Goal: Task Accomplishment & Management: Manage account settings

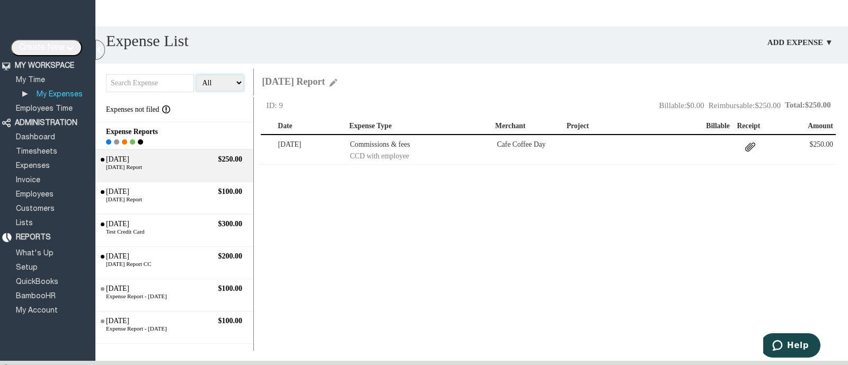
click at [210, 81] on select "All Open Submitted Approved Paid Archived" at bounding box center [219, 83] width 47 height 16
click at [196, 75] on select "All Open Submitted Approved Paid Archived" at bounding box center [219, 83] width 47 height 16
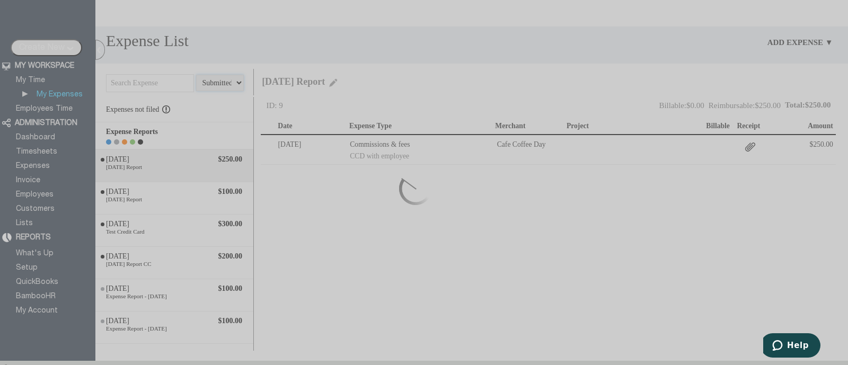
click at [225, 81] on select "All Open Submitted Approved Paid Archived" at bounding box center [219, 83] width 47 height 16
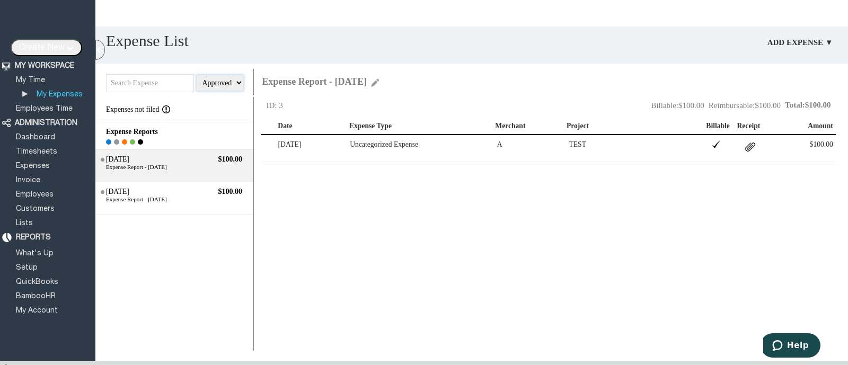
click at [196, 75] on select "All Open Submitted Approved Paid Archived" at bounding box center [219, 83] width 47 height 16
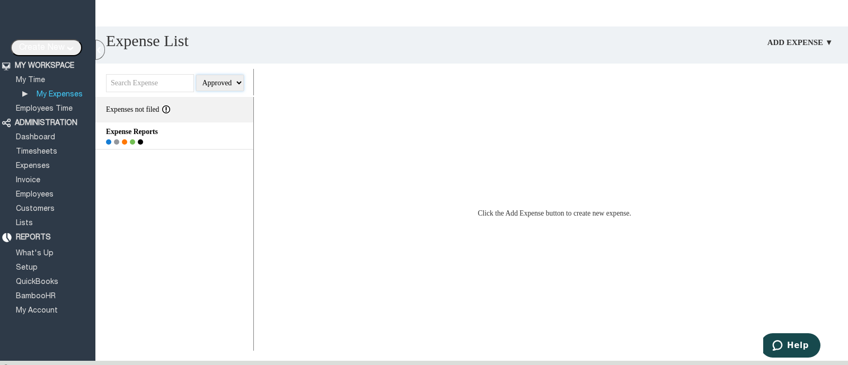
click at [220, 81] on select "All Open Submitted Approved Paid Archived" at bounding box center [219, 83] width 47 height 16
click at [196, 75] on select "All Open Submitted Approved Paid Archived" at bounding box center [219, 83] width 47 height 16
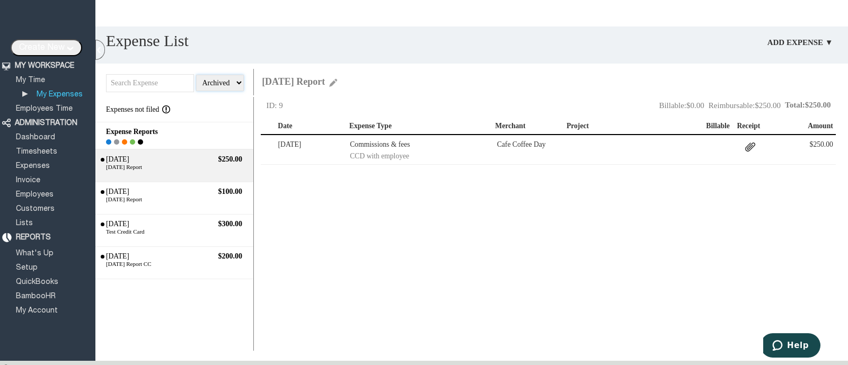
click at [220, 78] on select "All Open Submitted Approved Paid Archived" at bounding box center [219, 83] width 47 height 16
click at [170, 109] on img at bounding box center [164, 109] width 11 height 8
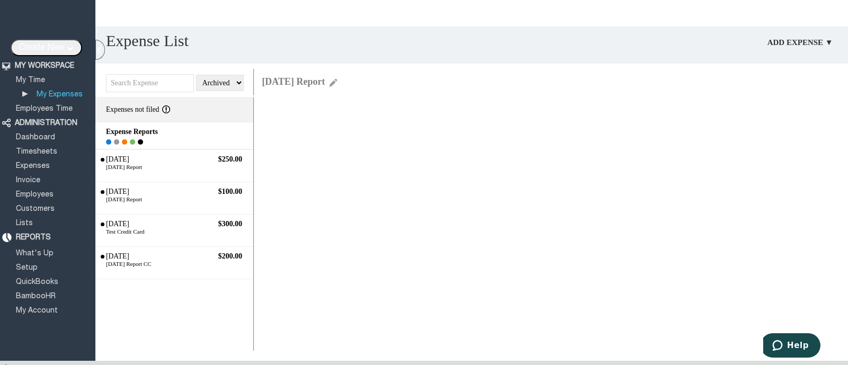
click at [170, 109] on img at bounding box center [164, 109] width 11 height 8
click at [225, 86] on select "All Open Submitted Approved Paid Archived" at bounding box center [219, 83] width 47 height 16
select select "All"
click at [196, 75] on select "All Open Submitted Approved Paid Archived" at bounding box center [219, 83] width 47 height 16
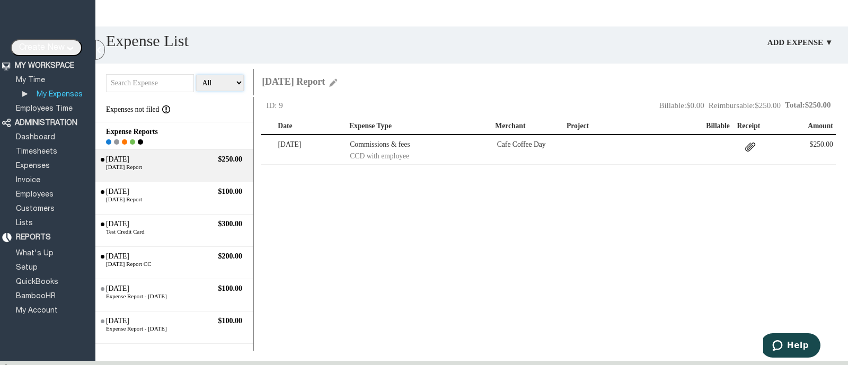
click at [225, 85] on select "All Open Submitted Approved Paid Archived" at bounding box center [219, 83] width 47 height 16
click at [380, 263] on div "Create Report Move Delete ID: 9 Total: $250.00 Reimbursable: $250.00 Billable: …" at bounding box center [554, 224] width 587 height 254
click at [235, 85] on select "All Open Submitted Approved Paid Archived" at bounding box center [219, 83] width 47 height 16
click at [313, 196] on div "Create Report Move Delete ID: 9 Total: $250.00 Reimbursable: $250.00 Billable: …" at bounding box center [554, 224] width 587 height 254
click at [172, 287] on div "[DATE]" at bounding box center [146, 288] width 85 height 8
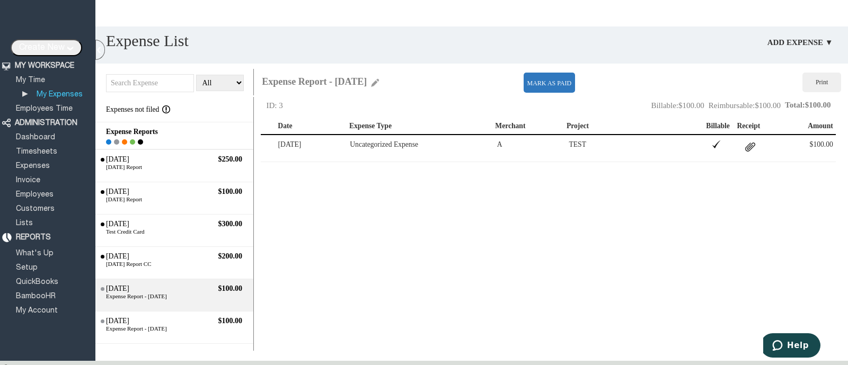
click at [665, 239] on div "Create Report Move Delete ID: 3 Total: $100.00 Reimbursable: $100.00 Billable: …" at bounding box center [554, 224] width 587 height 254
click at [824, 81] on div "Print" at bounding box center [821, 83] width 38 height 20
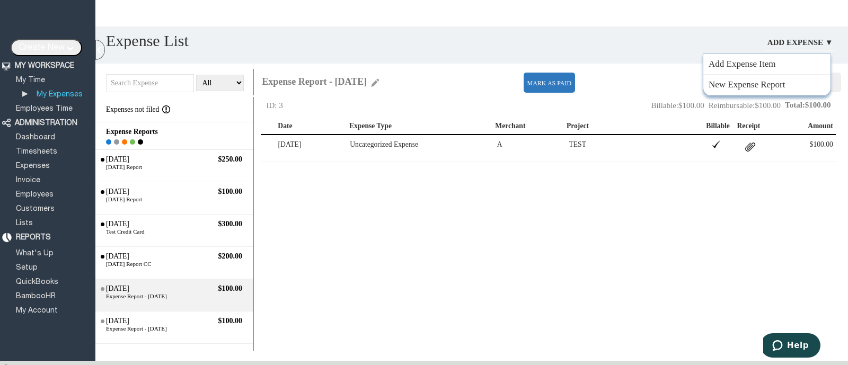
click at [816, 44] on link "Add Expense ▼" at bounding box center [799, 42] width 73 height 16
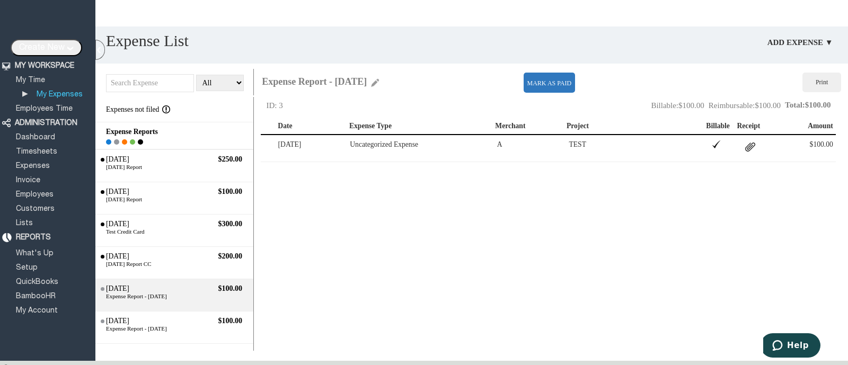
click at [634, 206] on div "Create Report Move Delete ID: 3 Total: $100.00 Reimbursable: $100.00 Billable: …" at bounding box center [554, 224] width 587 height 254
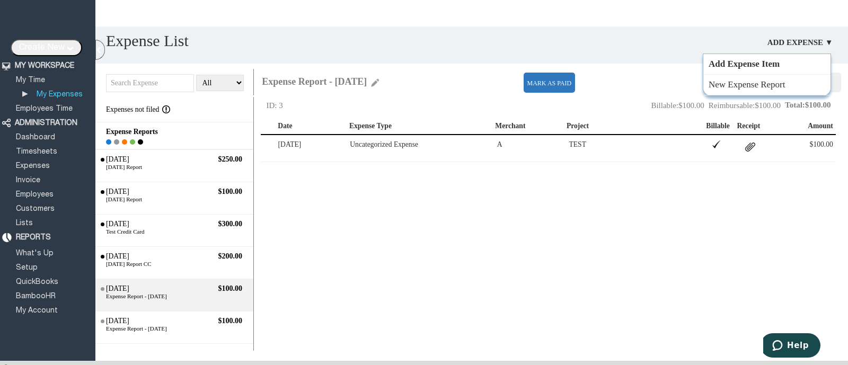
click at [773, 64] on link "Add Expense Item" at bounding box center [766, 64] width 127 height 21
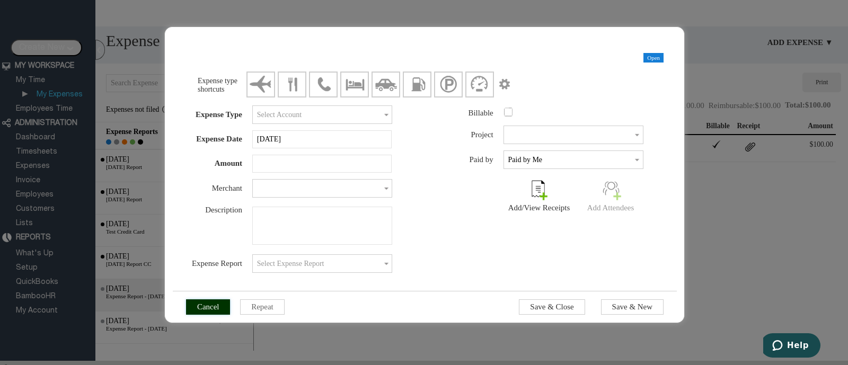
click at [199, 311] on input "Cancel" at bounding box center [208, 306] width 45 height 15
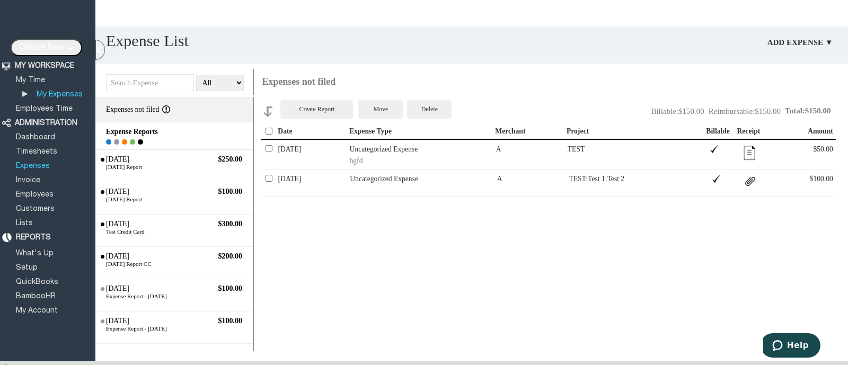
click at [37, 163] on link "Expenses" at bounding box center [32, 166] width 37 height 7
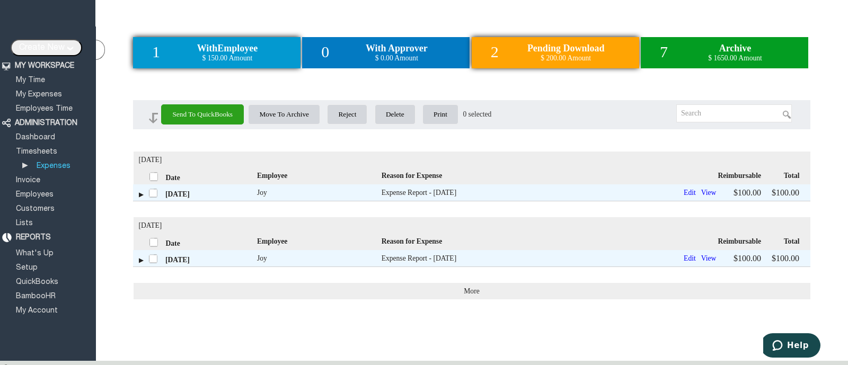
click at [197, 54] on span "With Employee" at bounding box center [227, 48] width 61 height 11
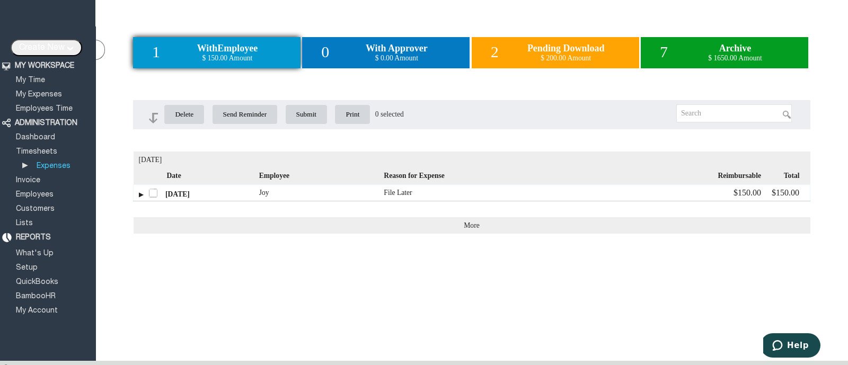
click at [141, 198] on td "[DATE]" at bounding box center [197, 192] width 126 height 16
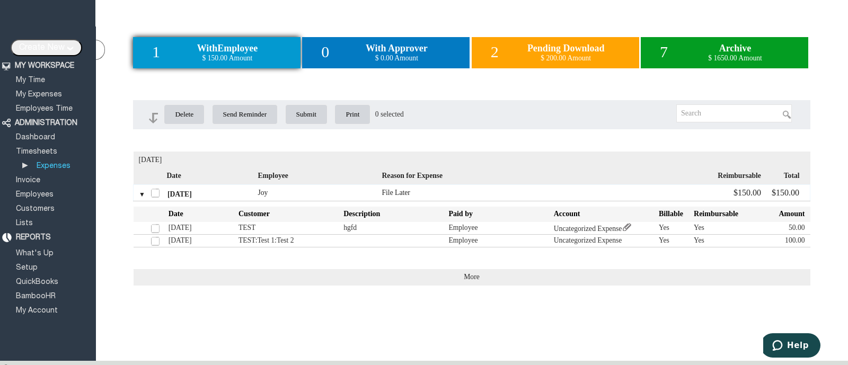
click at [156, 197] on label at bounding box center [156, 192] width 12 height 12
click at [0, 0] on input "checkbox" at bounding box center [0, 0] width 0 height 0
click at [156, 197] on label at bounding box center [156, 192] width 12 height 12
click at [0, 0] on input "checkbox" at bounding box center [0, 0] width 0 height 0
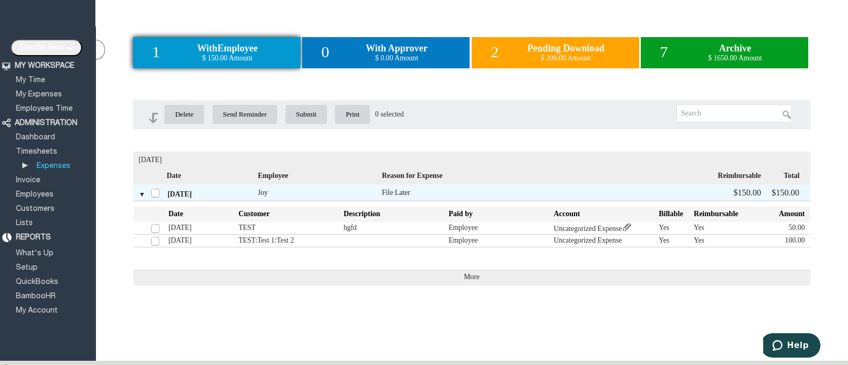
click at [632, 227] on img at bounding box center [626, 227] width 11 height 8
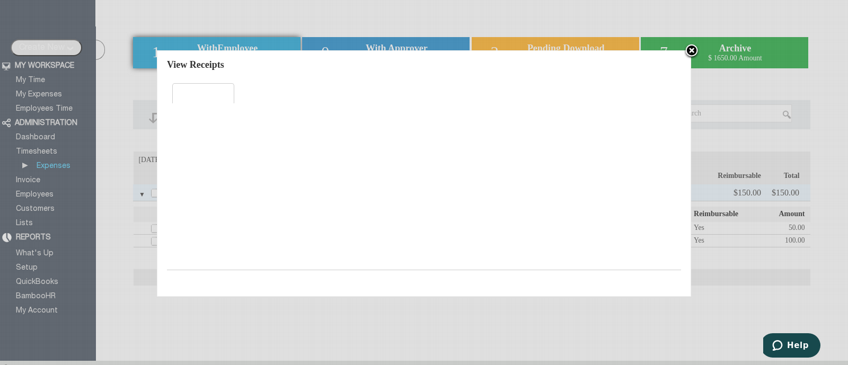
scroll to position [128, 0]
click at [514, 330] on div at bounding box center [424, 182] width 848 height 365
click at [689, 51] on img at bounding box center [691, 51] width 16 height 16
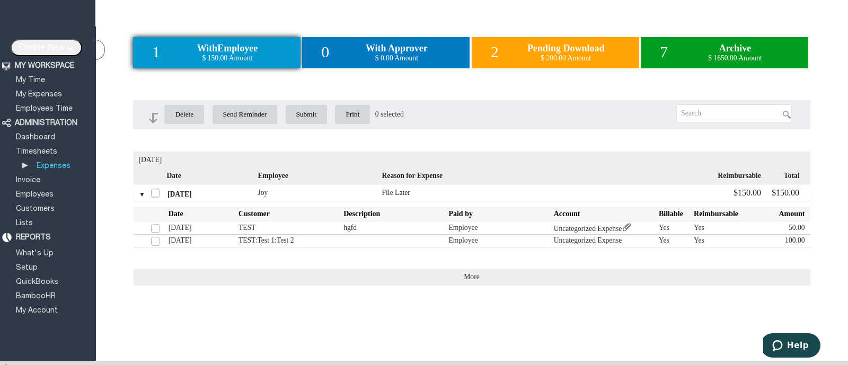
click at [154, 194] on label at bounding box center [156, 192] width 12 height 12
click at [0, 0] on input "checkbox" at bounding box center [0, 0] width 0 height 0
click at [154, 194] on label at bounding box center [156, 192] width 12 height 12
click at [0, 0] on input "checkbox" at bounding box center [0, 0] width 0 height 0
click at [154, 194] on label at bounding box center [156, 192] width 12 height 12
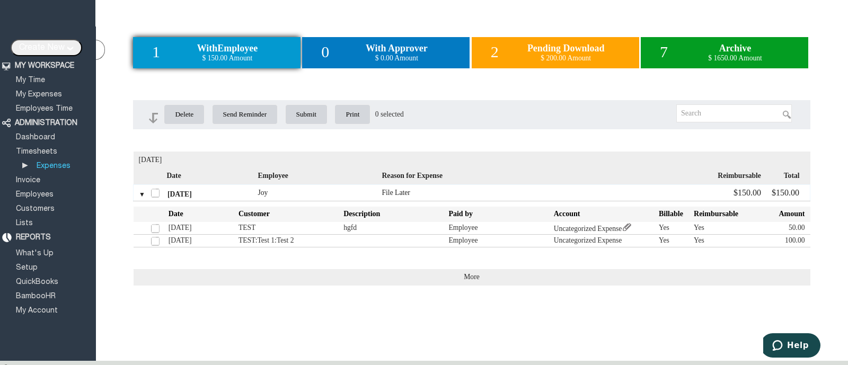
click at [0, 0] on input "checkbox" at bounding box center [0, 0] width 0 height 0
click at [154, 194] on label at bounding box center [156, 192] width 12 height 12
click at [0, 0] on input "checkbox" at bounding box center [0, 0] width 0 height 0
click at [154, 196] on label at bounding box center [156, 192] width 12 height 12
click at [0, 0] on input "checkbox" at bounding box center [0, 0] width 0 height 0
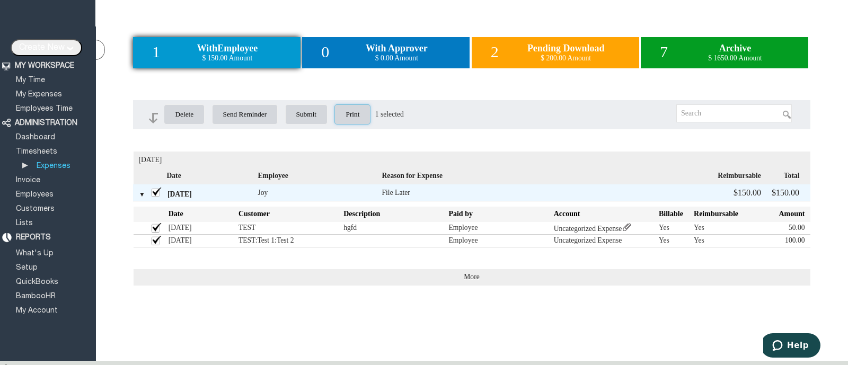
click at [370, 116] on input "Print" at bounding box center [352, 114] width 36 height 20
click at [607, 128] on td at bounding box center [472, 127] width 677 height 16
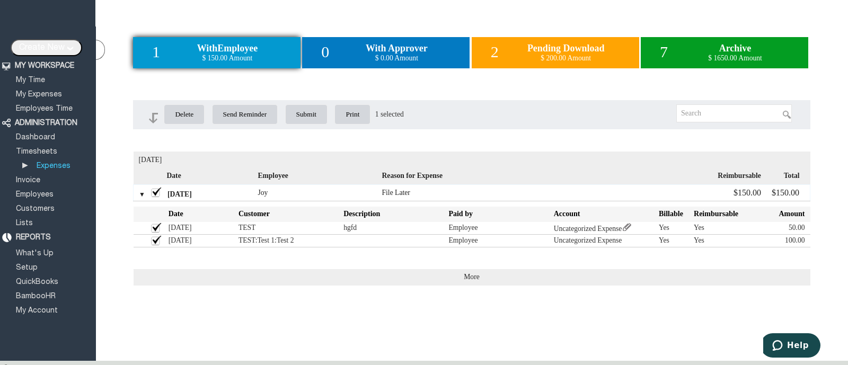
click at [155, 197] on label at bounding box center [156, 192] width 12 height 12
click at [0, 0] on input "checkbox" at bounding box center [0, 0] width 0 height 0
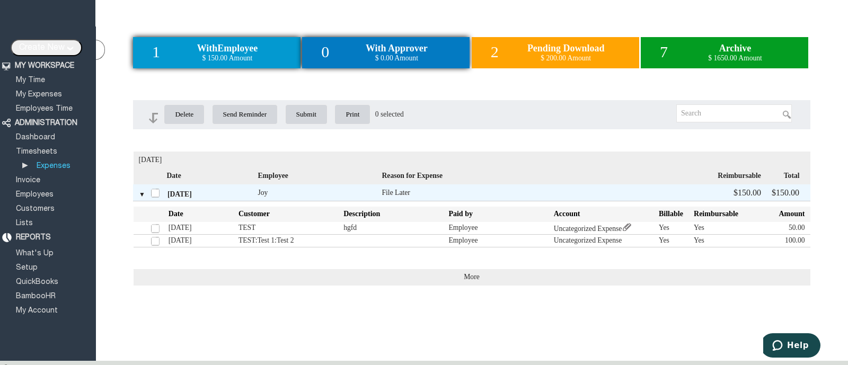
click at [419, 48] on span "With Approver" at bounding box center [397, 48] width 62 height 11
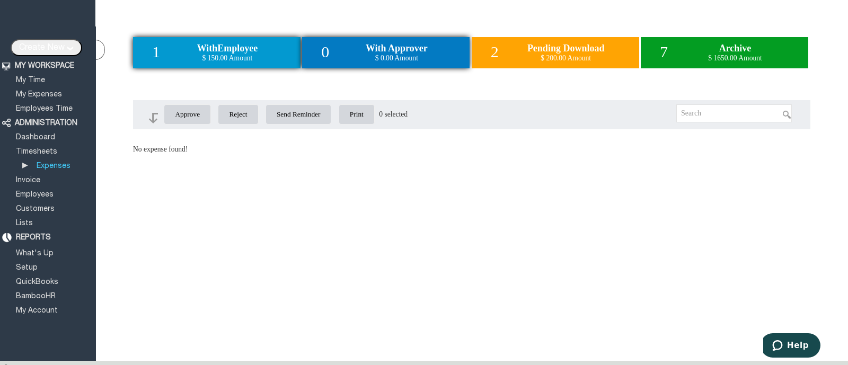
click at [247, 49] on span "Employee" at bounding box center [237, 48] width 40 height 11
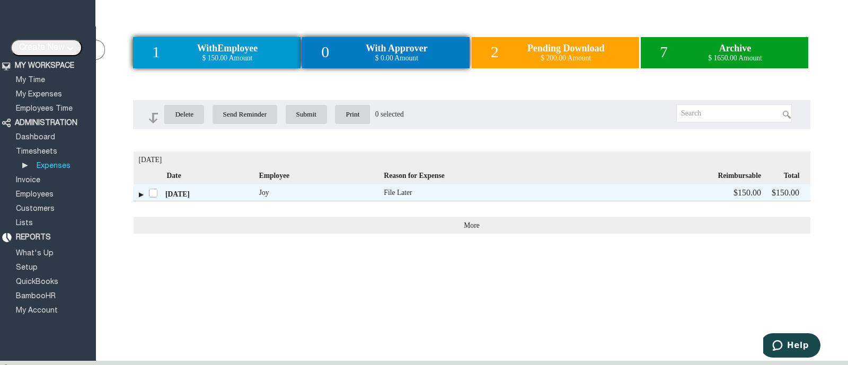
click at [379, 42] on div "0 With Approver $ 0.00 Amount" at bounding box center [385, 52] width 167 height 31
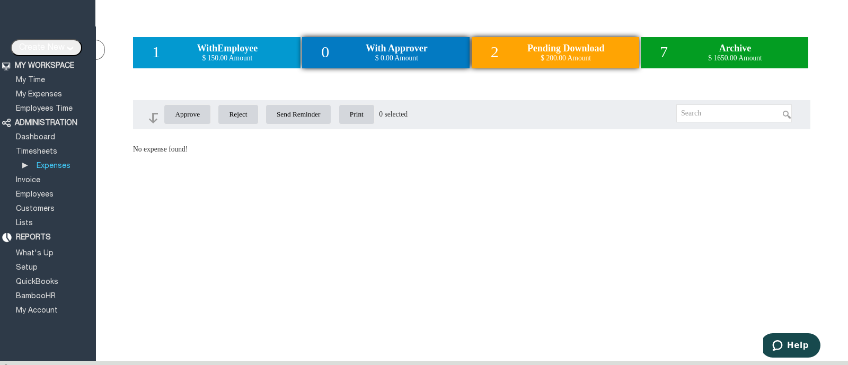
click at [517, 52] on div "2 Pending Download $ 200.00 Amount" at bounding box center [554, 52] width 167 height 31
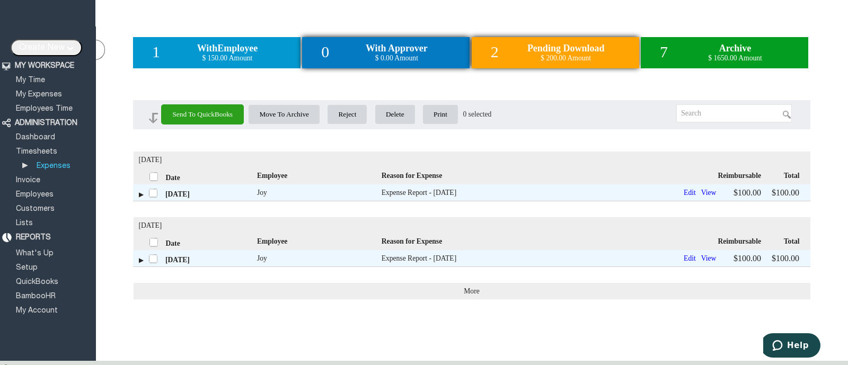
click at [436, 65] on div "0 With Approver $ 0.00 Amount" at bounding box center [385, 52] width 167 height 31
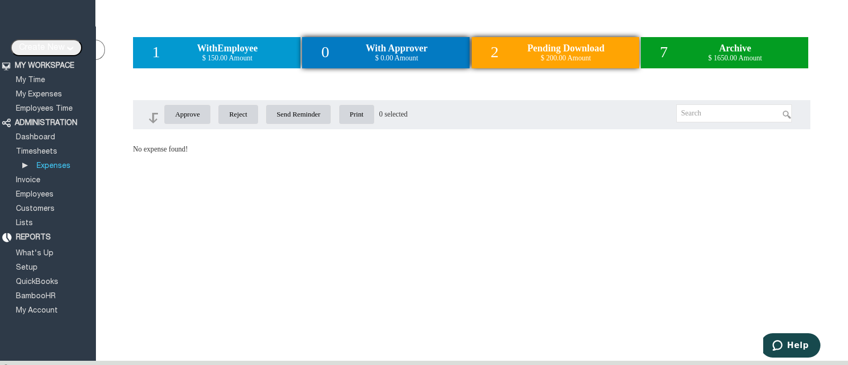
click at [499, 64] on div "2 Pending Download $ 200.00 Amount" at bounding box center [554, 52] width 167 height 31
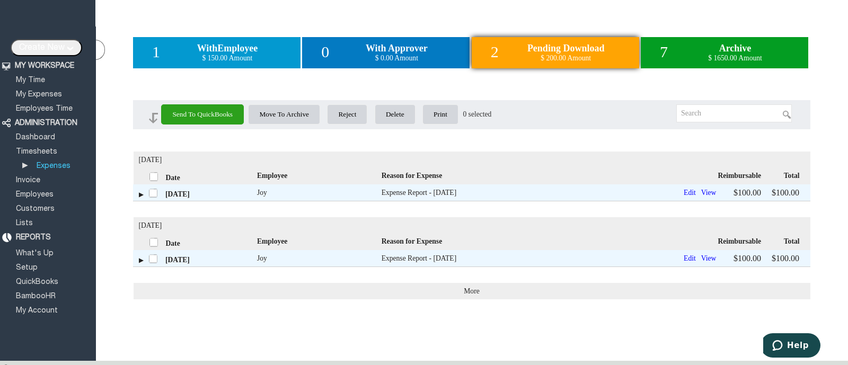
click at [511, 328] on div "[DATE] Date Employee Reason for Expense Reimbursable Total [DATE] Joy Expense R…" at bounding box center [471, 232] width 677 height 227
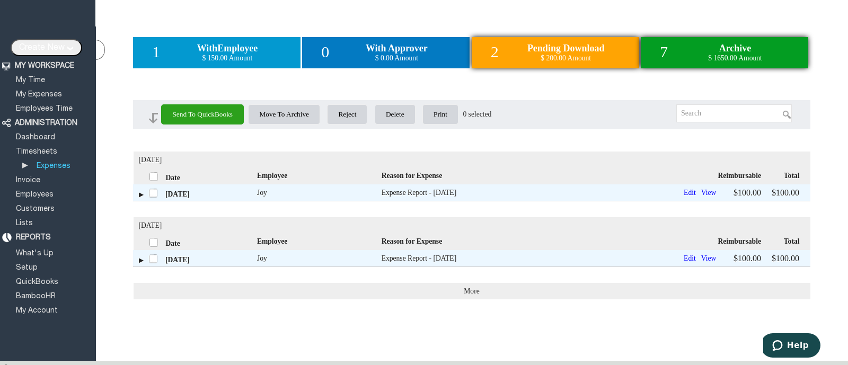
click at [691, 54] on div "7 Archive $ 1650.00 Amount" at bounding box center [723, 52] width 167 height 31
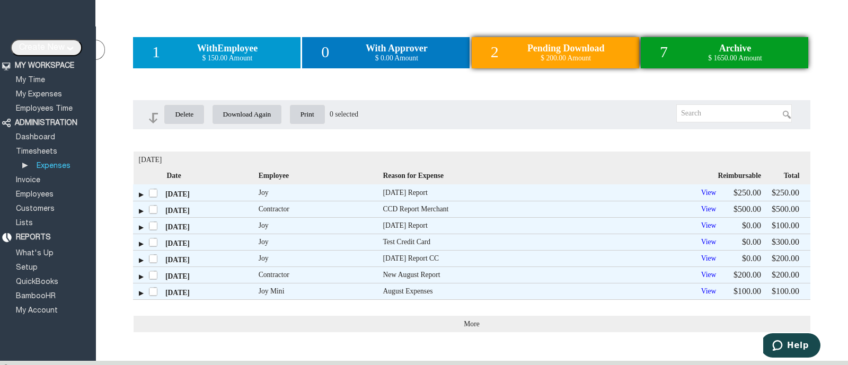
click at [576, 59] on span "Amount" at bounding box center [579, 58] width 24 height 8
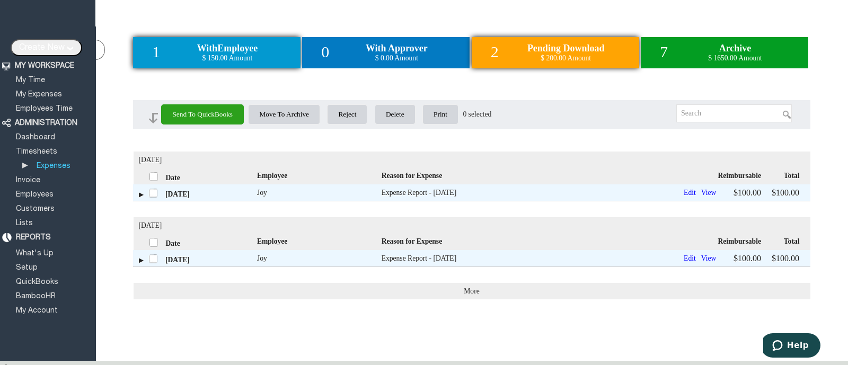
click at [257, 51] on span "Employee" at bounding box center [237, 48] width 40 height 11
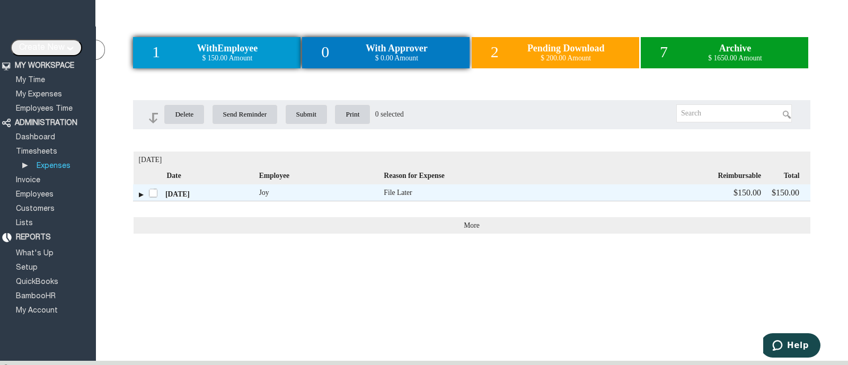
click at [398, 53] on span "With Approver" at bounding box center [397, 48] width 62 height 11
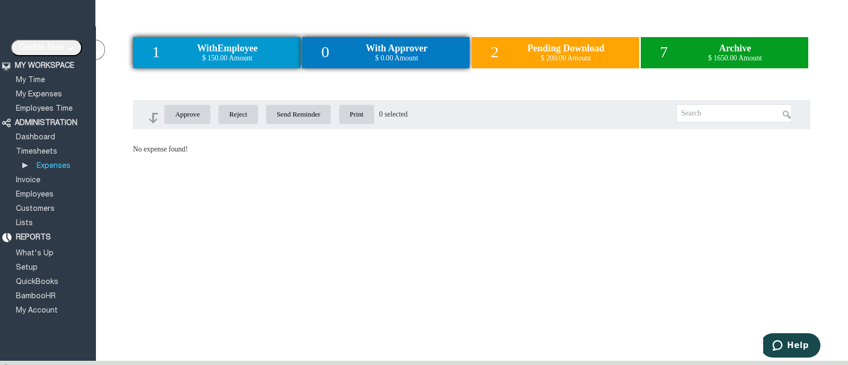
click at [245, 43] on span "Employee" at bounding box center [237, 48] width 40 height 11
